Goal: Find specific page/section: Find specific page/section

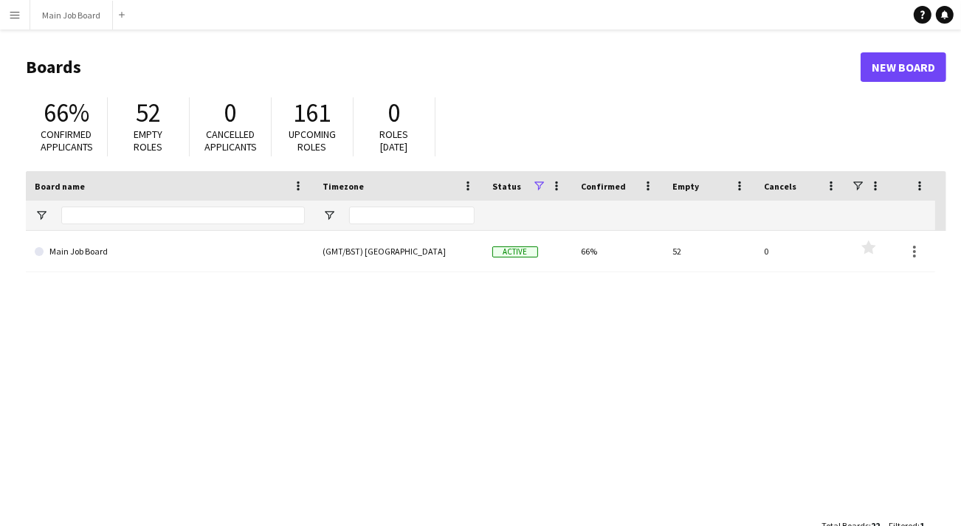
click at [16, 15] on app-icon "Menu" at bounding box center [15, 15] width 12 height 12
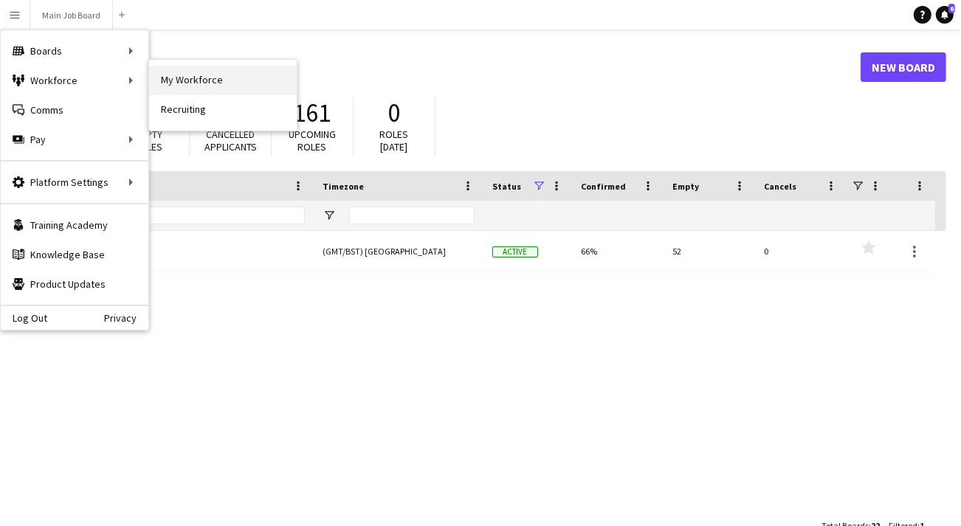
click at [192, 77] on link "My Workforce" at bounding box center [223, 81] width 148 height 30
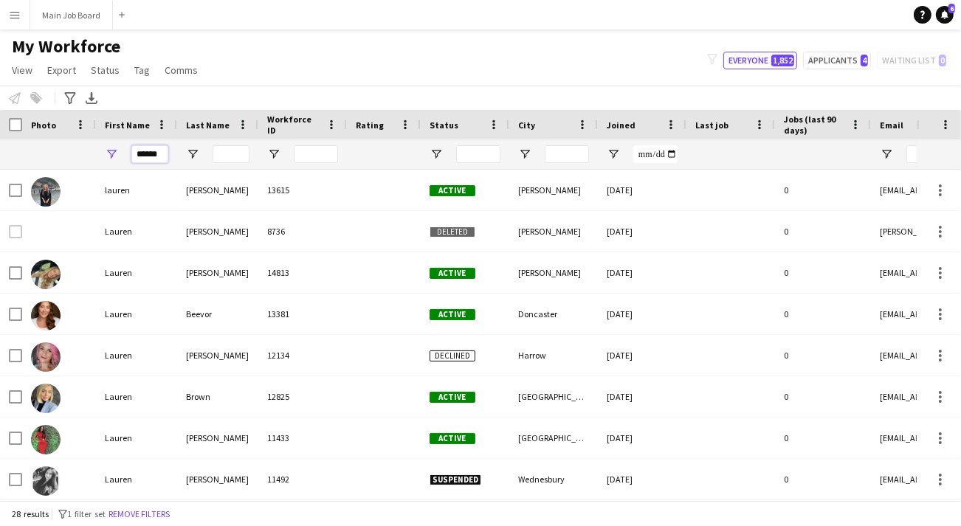
click at [156, 159] on input "******" at bounding box center [149, 154] width 37 height 18
type input "****"
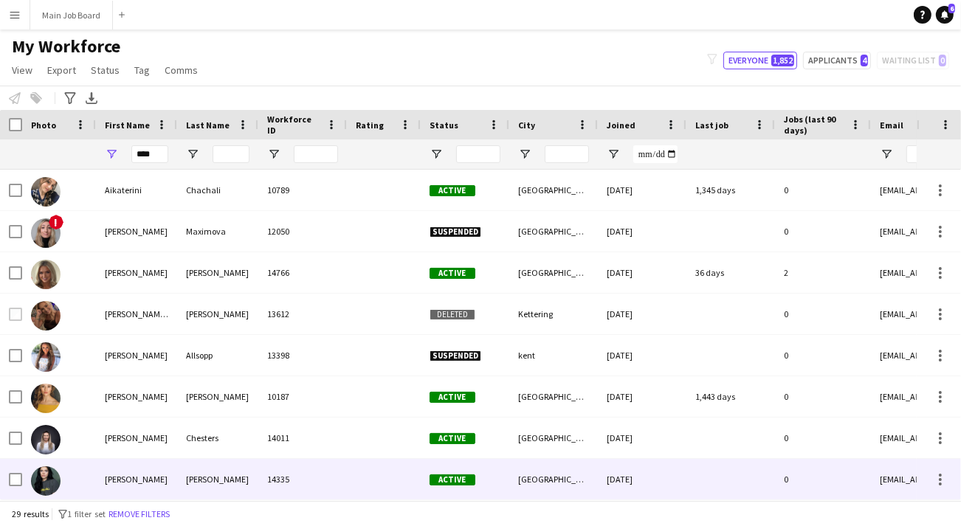
click at [229, 462] on div "[PERSON_NAME]" at bounding box center [217, 479] width 81 height 41
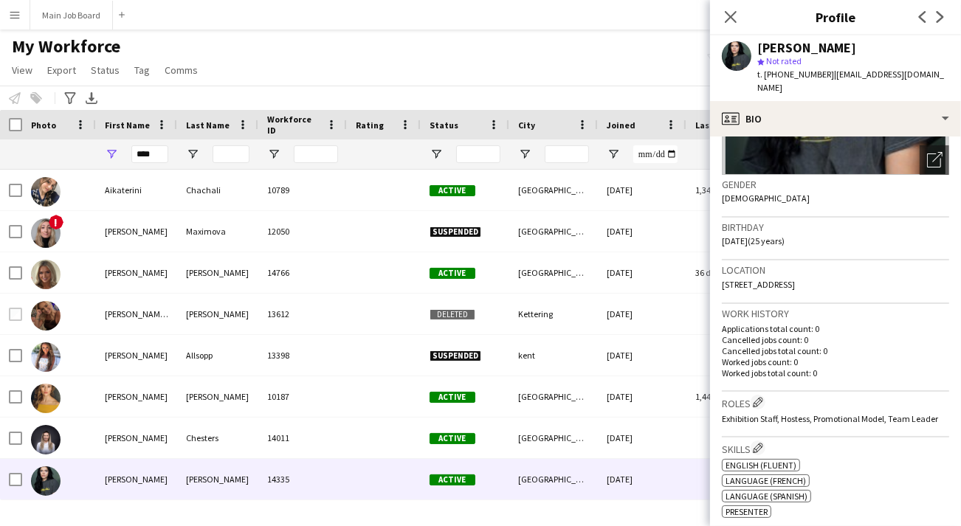
scroll to position [476, 0]
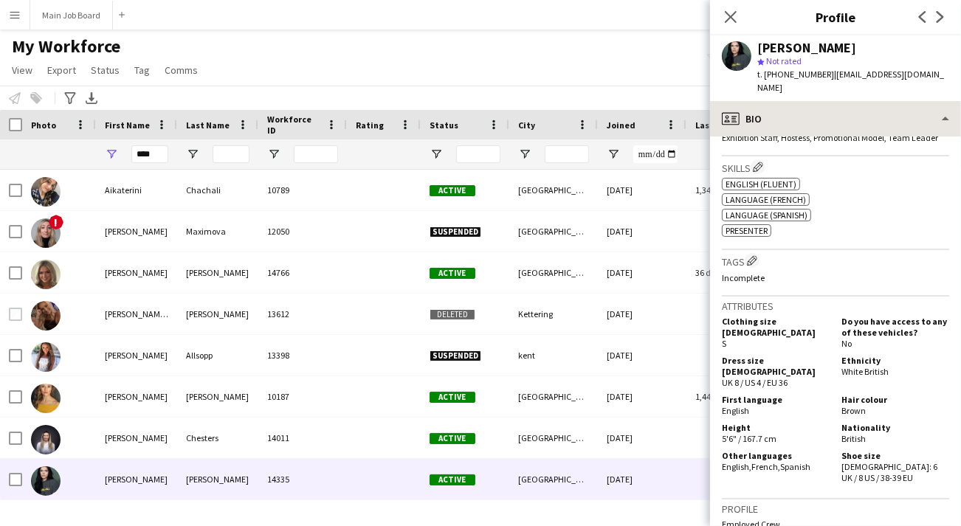
click at [798, 132] on span "Exhibition Staff, Hostess, Promotional Model, Team Leader" at bounding box center [830, 137] width 216 height 11
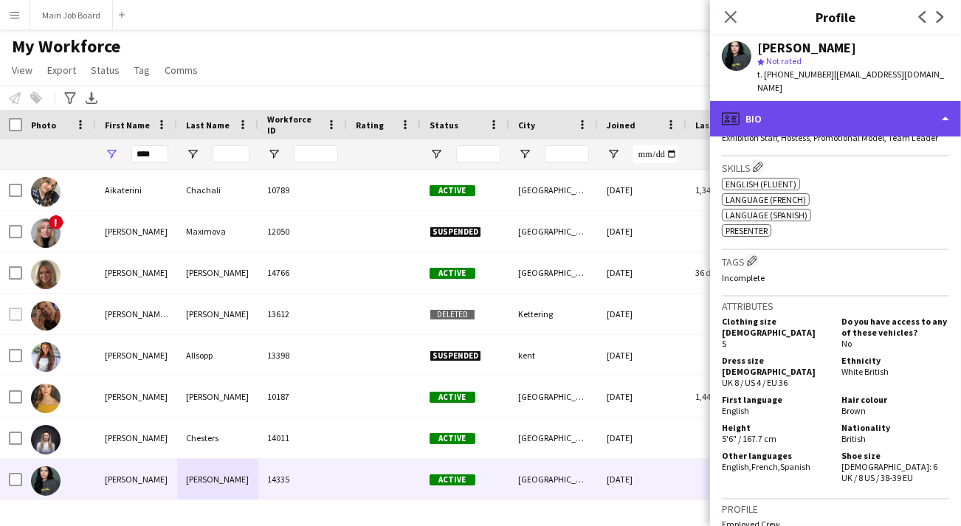
click at [801, 108] on div "profile Bio" at bounding box center [835, 118] width 251 height 35
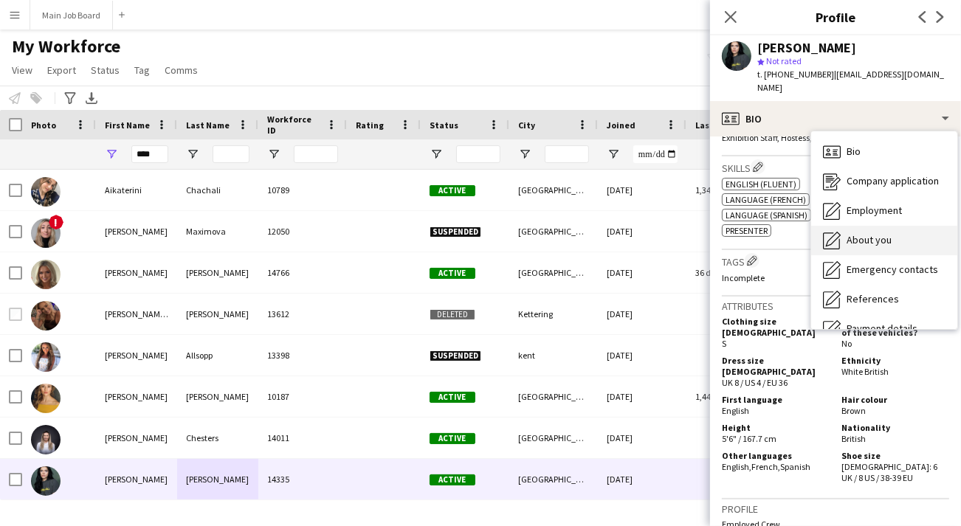
click at [857, 233] on span "About you" at bounding box center [868, 239] width 45 height 13
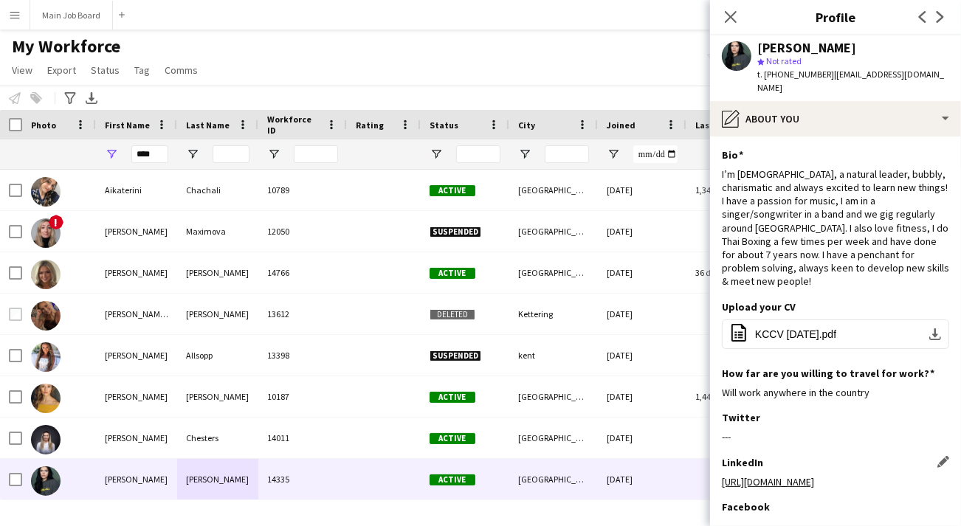
click at [814, 475] on link "[URL][DOMAIN_NAME]" at bounding box center [768, 481] width 92 height 13
click at [787, 319] on button "office-file-sheet KCCV [DATE].pdf download-bottom" at bounding box center [835, 334] width 227 height 30
